Goal: Task Accomplishment & Management: Use online tool/utility

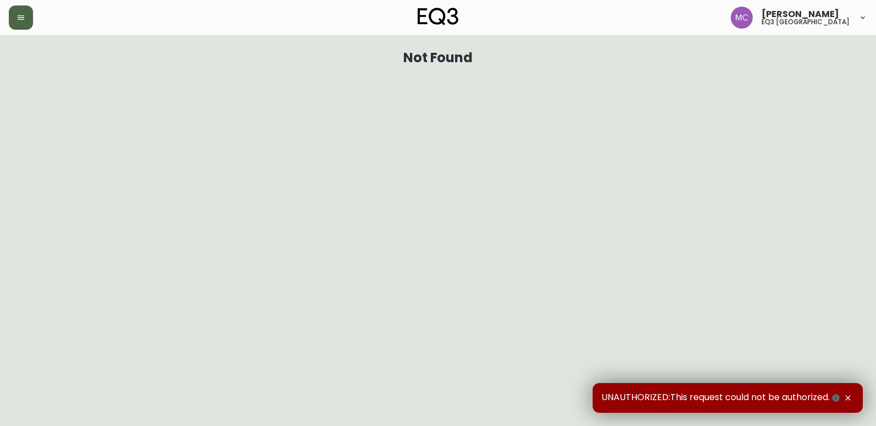
click at [19, 11] on button "button" at bounding box center [21, 18] width 24 height 24
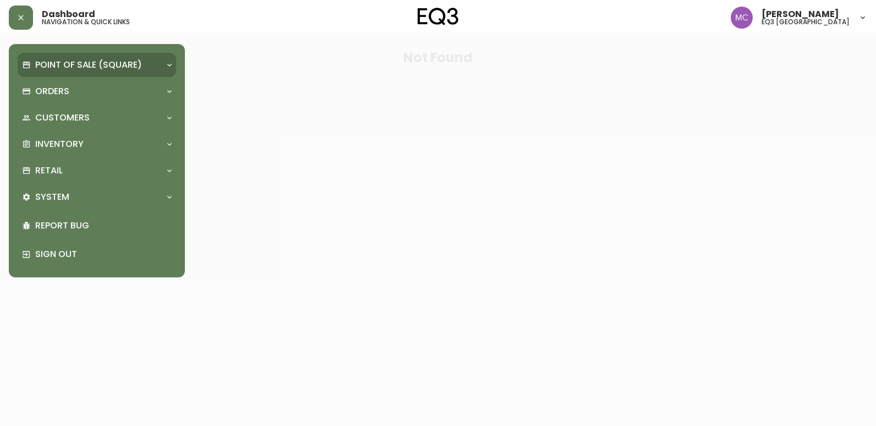
click at [88, 57] on div "Point of Sale (Square)" at bounding box center [97, 65] width 159 height 24
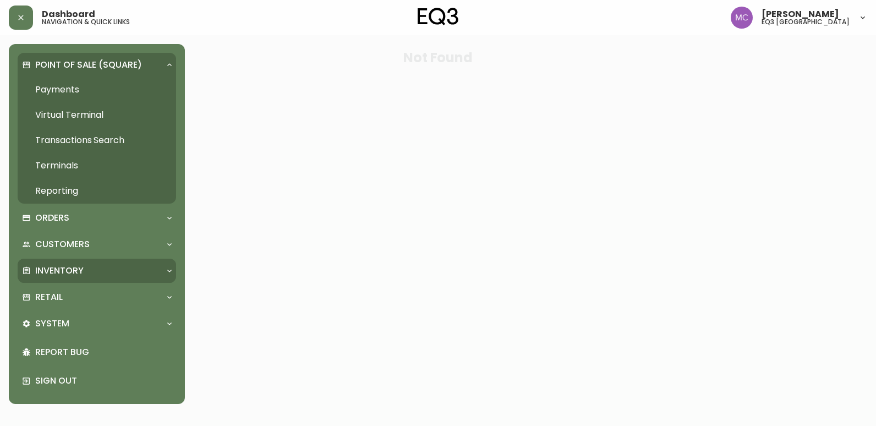
click at [59, 270] on p "Inventory" at bounding box center [59, 271] width 48 height 12
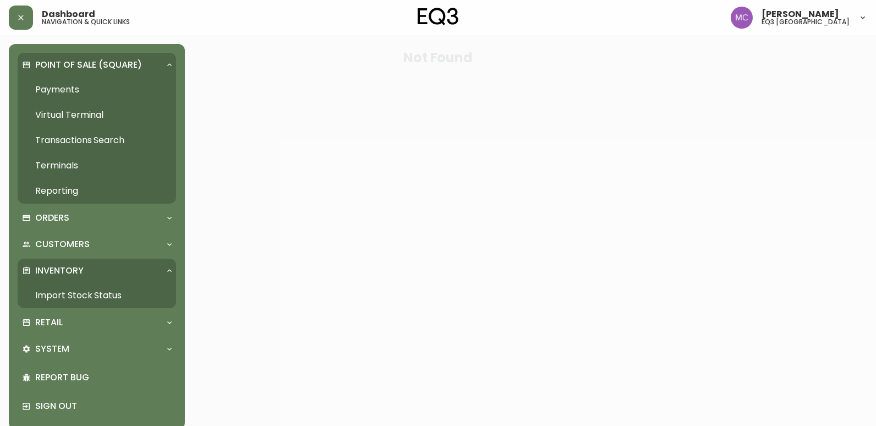
click at [63, 293] on link "Import Stock Status" at bounding box center [97, 295] width 159 height 25
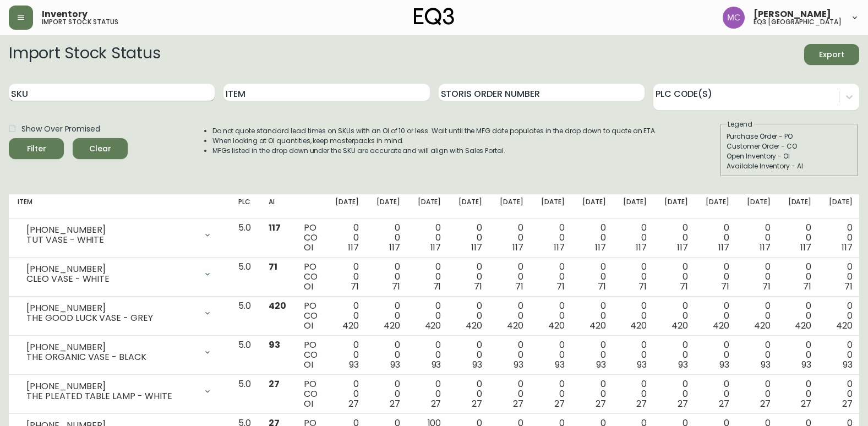
click at [68, 92] on input "SKU" at bounding box center [112, 93] width 206 height 18
paste input "[PHONE_NUMBER]"
click at [9, 138] on button "Filter" at bounding box center [36, 148] width 55 height 21
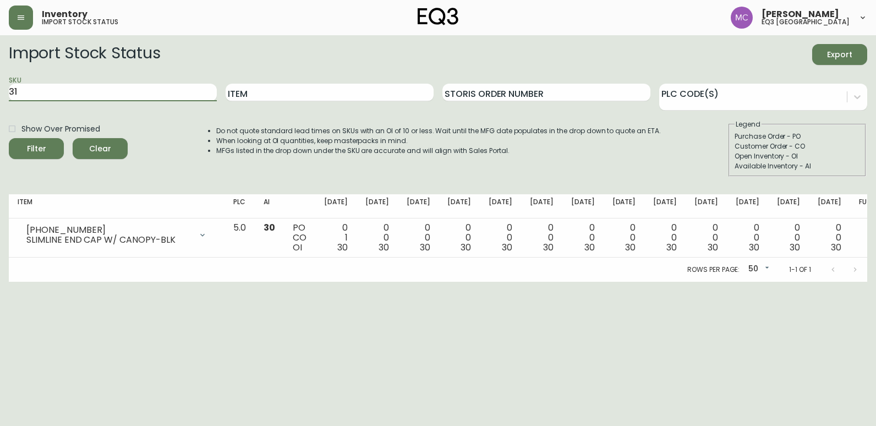
type input "3"
paste input "[PHONE_NUMBER]"
click at [9, 138] on button "Filter" at bounding box center [36, 148] width 55 height 21
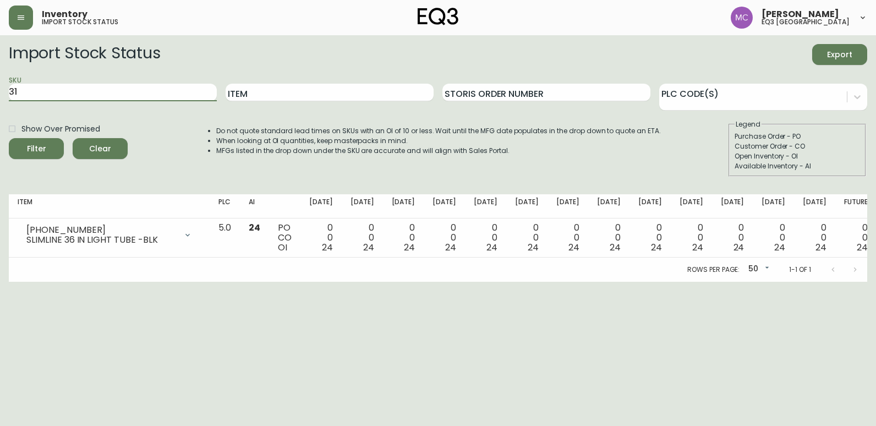
type input "3"
paste input "[PHONE_NUMBER]"
click at [9, 138] on button "Filter" at bounding box center [36, 148] width 55 height 21
type input "3"
paste input "[PHONE_NUMBER]"
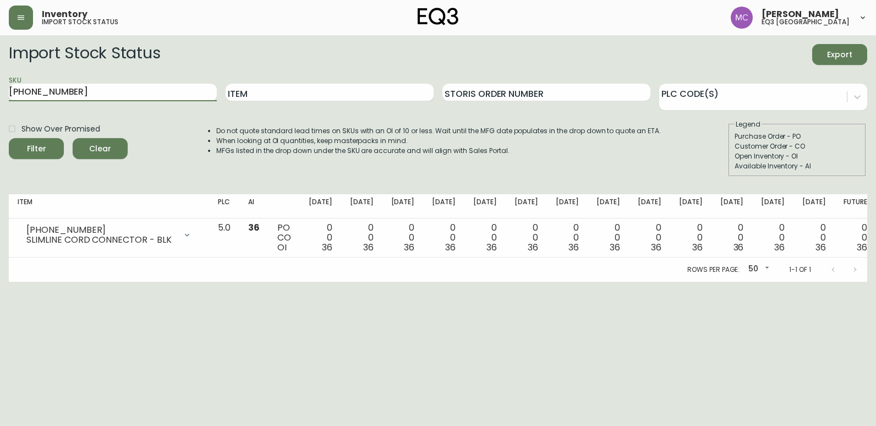
click at [9, 138] on button "Filter" at bounding box center [36, 148] width 55 height 21
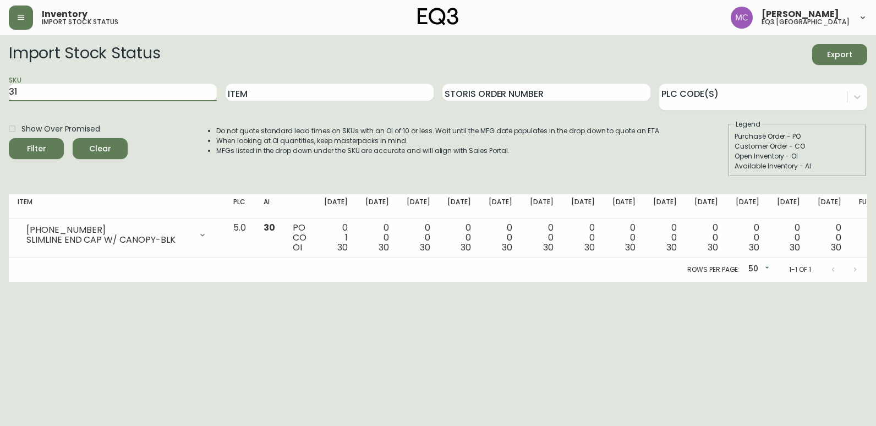
type input "3"
paste input "[PHONE_NUMBER]"
type input "[PHONE_NUMBER]"
click at [9, 138] on button "Filter" at bounding box center [36, 148] width 55 height 21
